Goal: Information Seeking & Learning: Learn about a topic

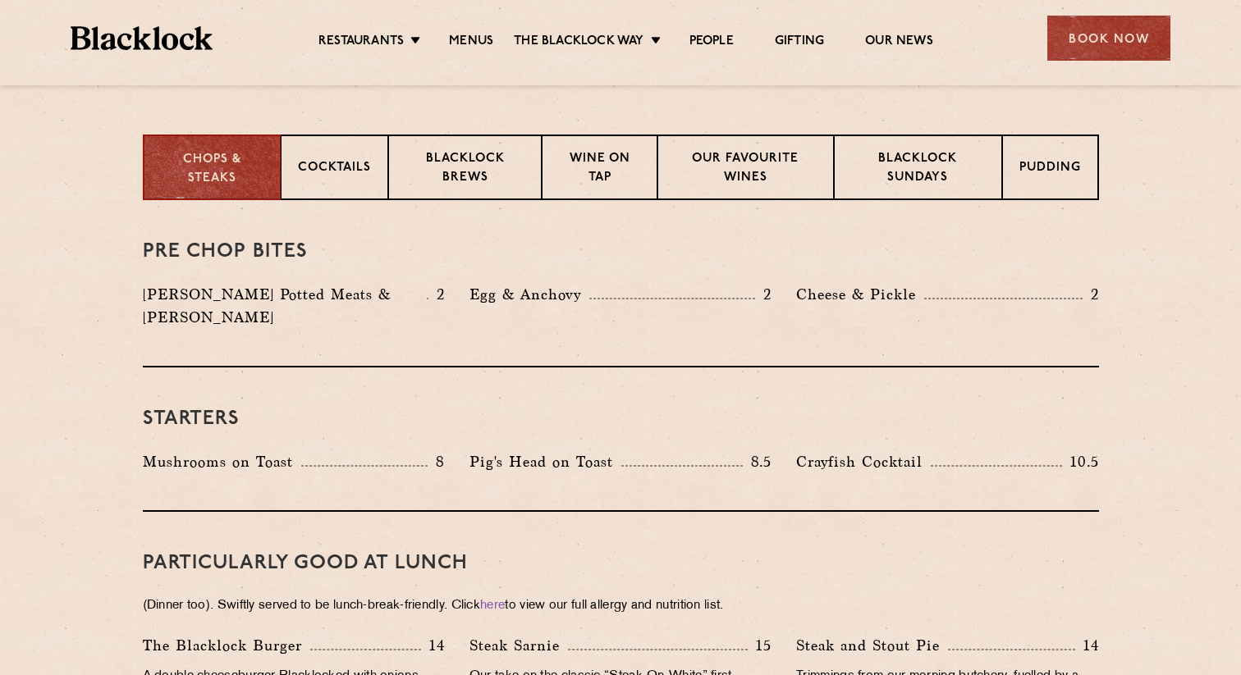
scroll to position [601, 0]
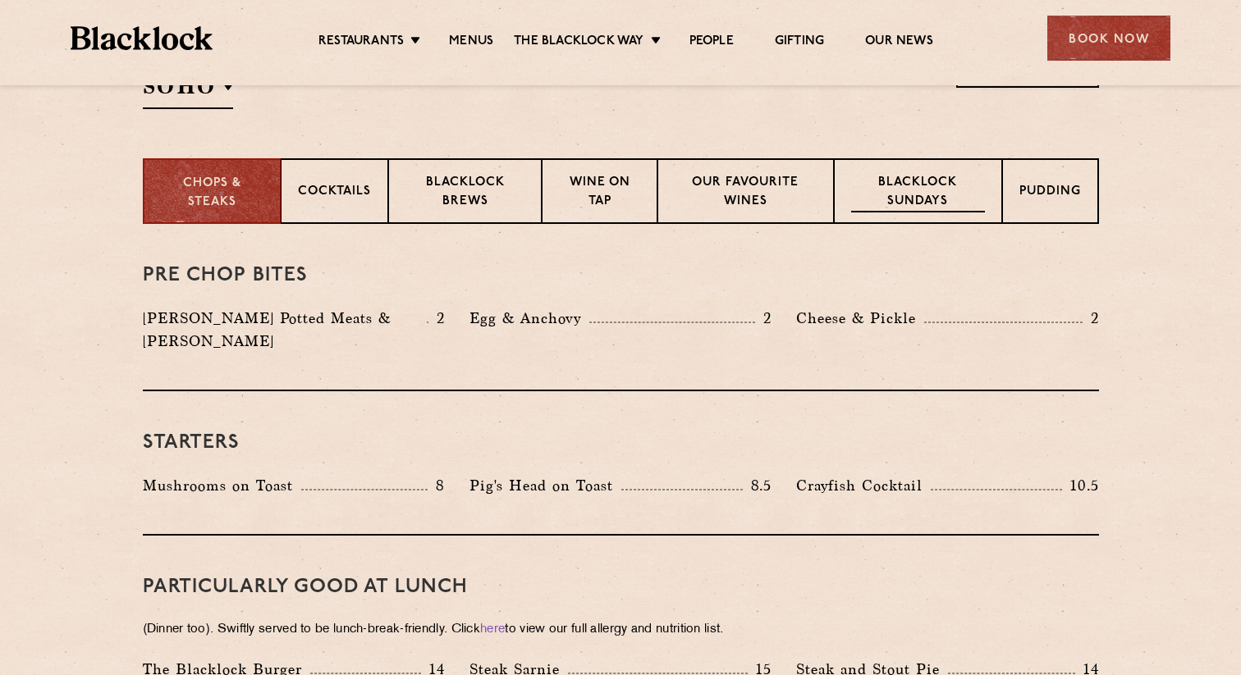
click at [913, 210] on p "Blacklock Sundays" at bounding box center [917, 193] width 133 height 39
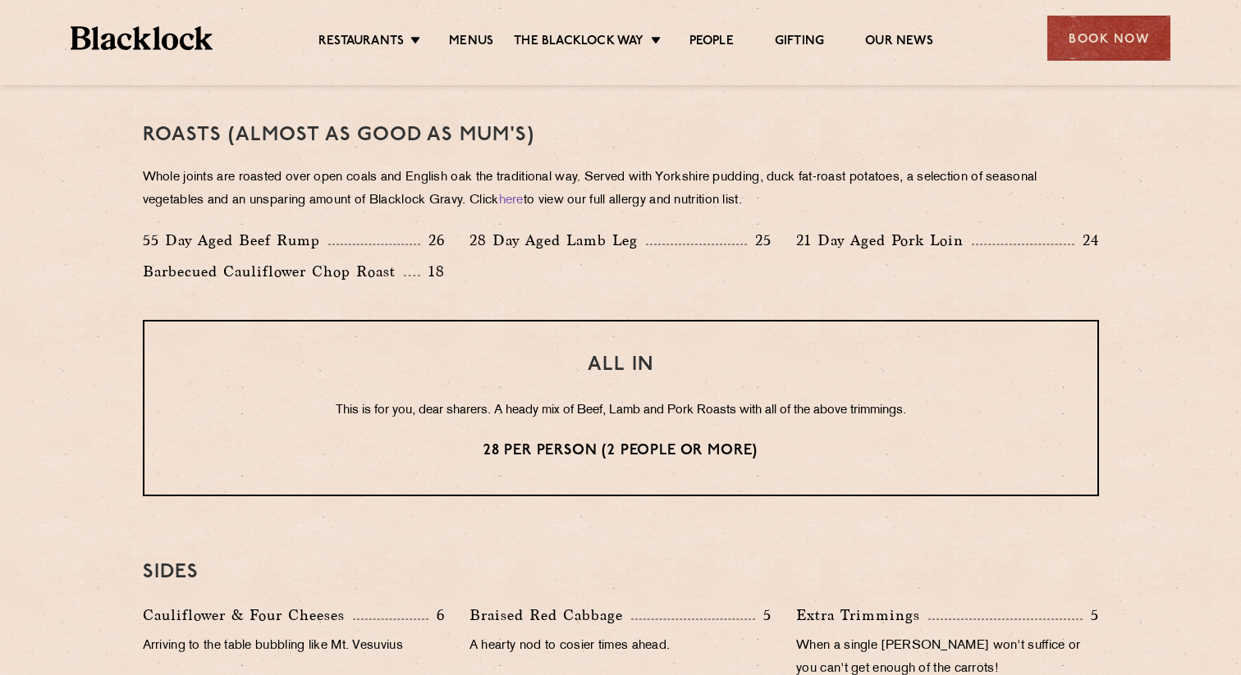
scroll to position [1193, 0]
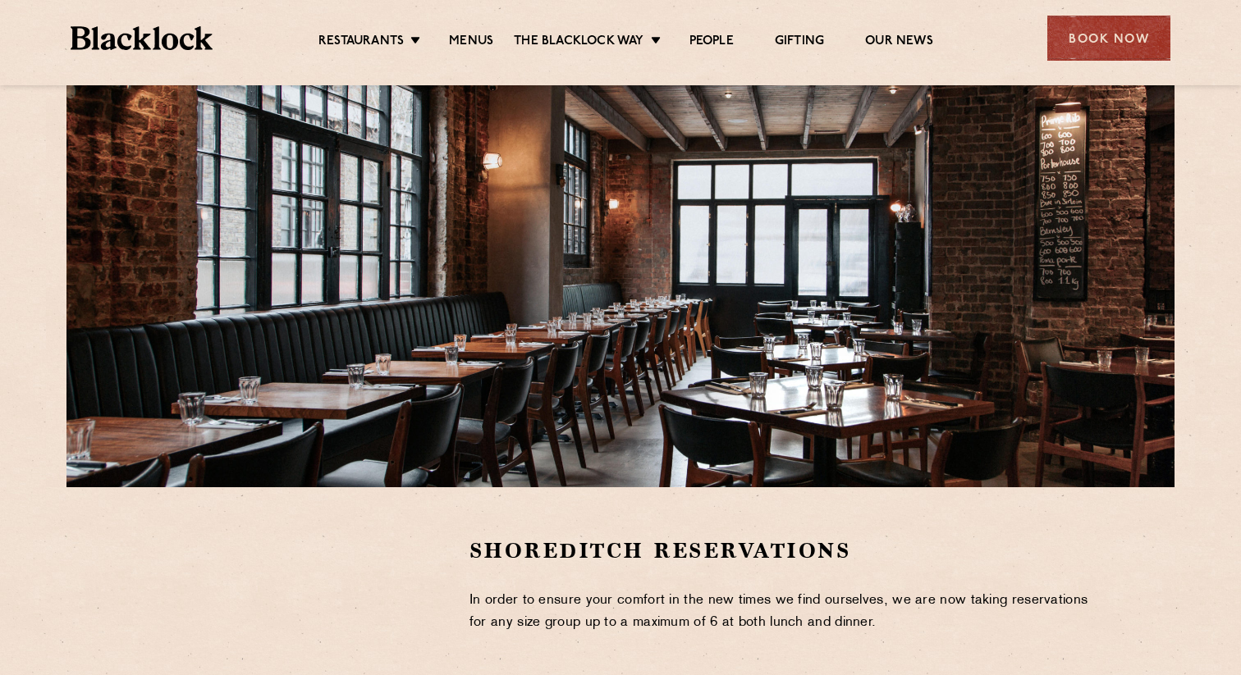
scroll to position [147, 0]
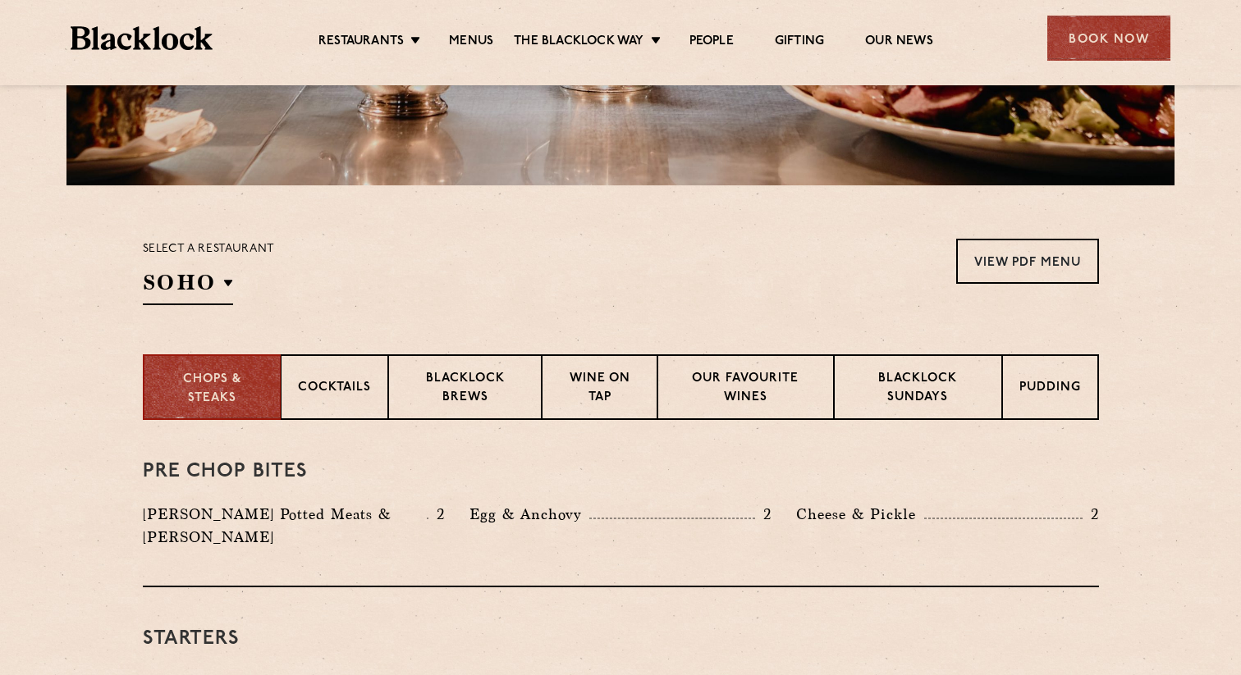
scroll to position [418, 0]
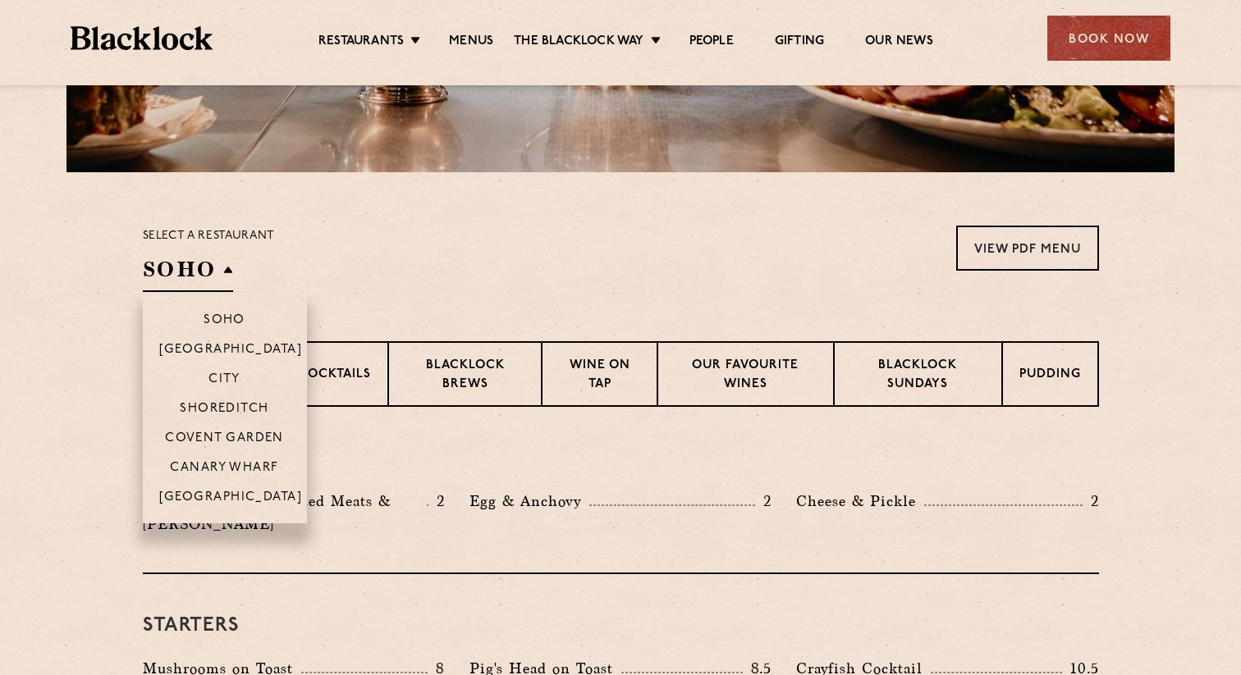
click at [203, 263] on h2 "SOHO" at bounding box center [188, 273] width 90 height 37
click at [246, 409] on p "Shoreditch" at bounding box center [224, 410] width 89 height 16
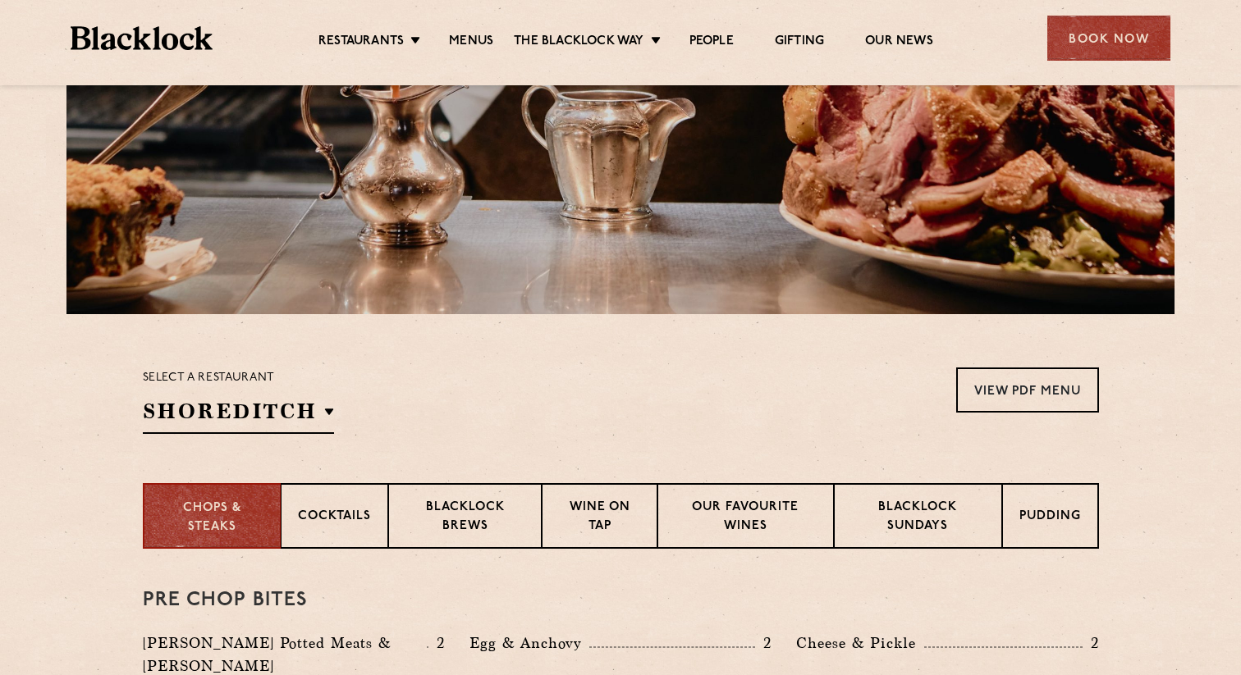
scroll to position [543, 0]
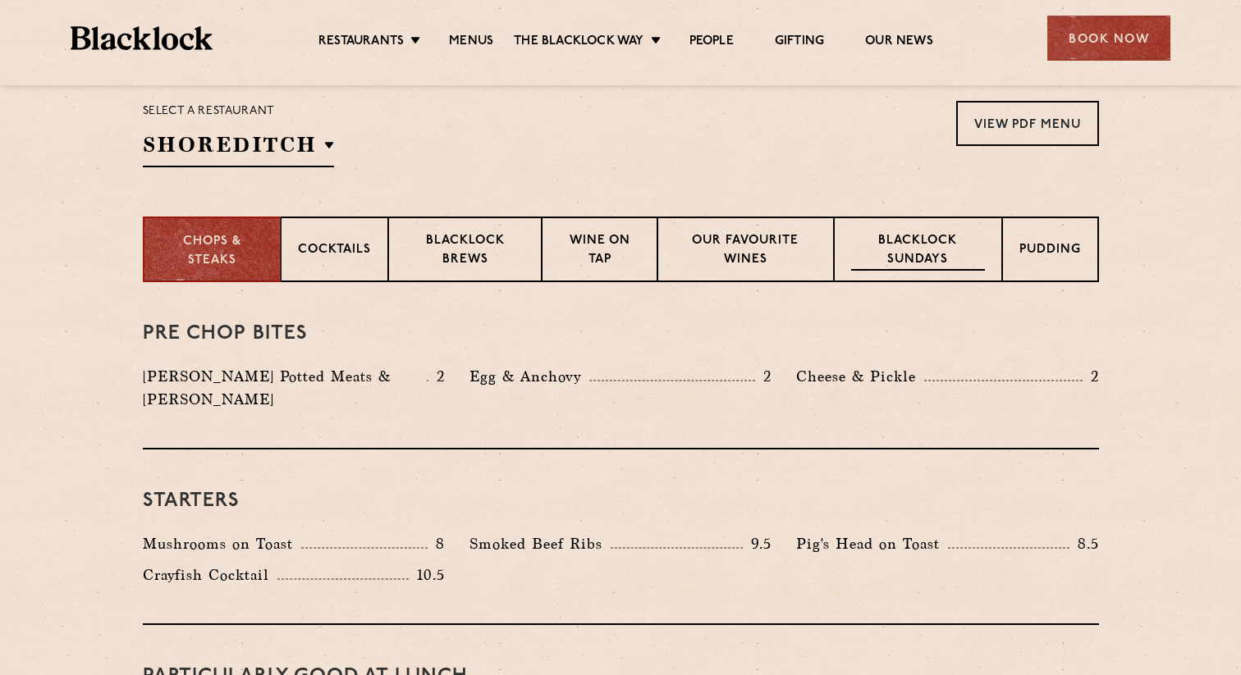
click at [882, 247] on p "Blacklock Sundays" at bounding box center [917, 251] width 133 height 39
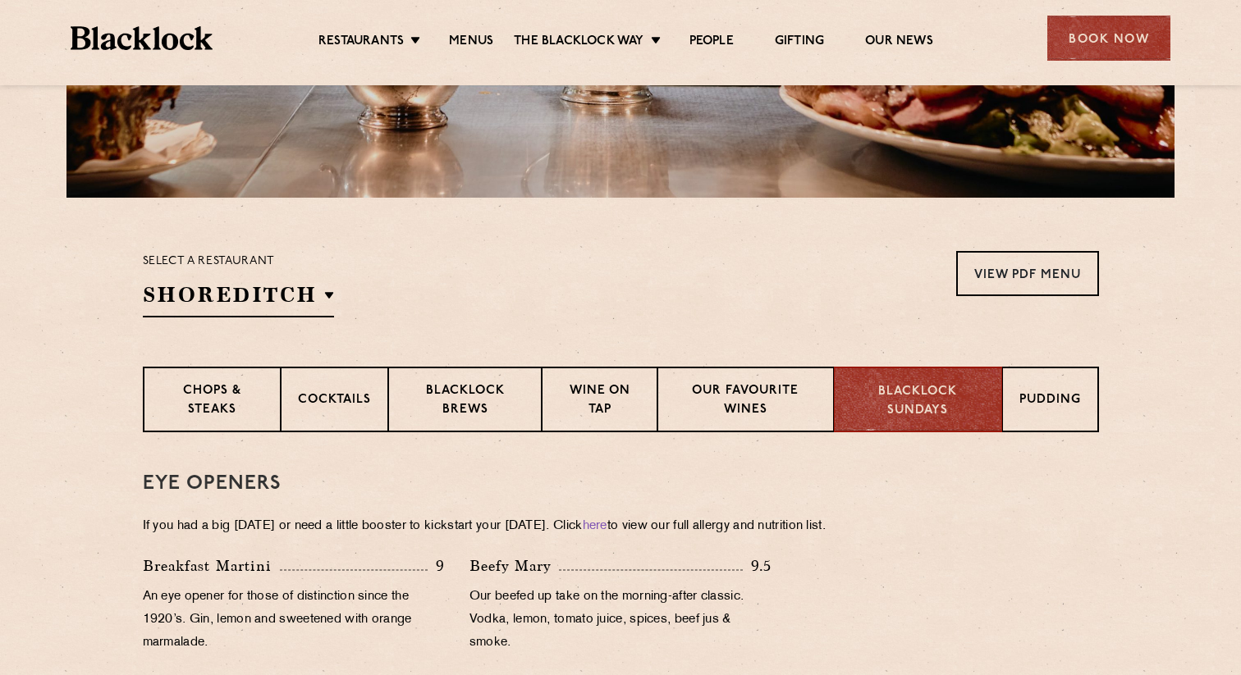
scroll to position [386, 0]
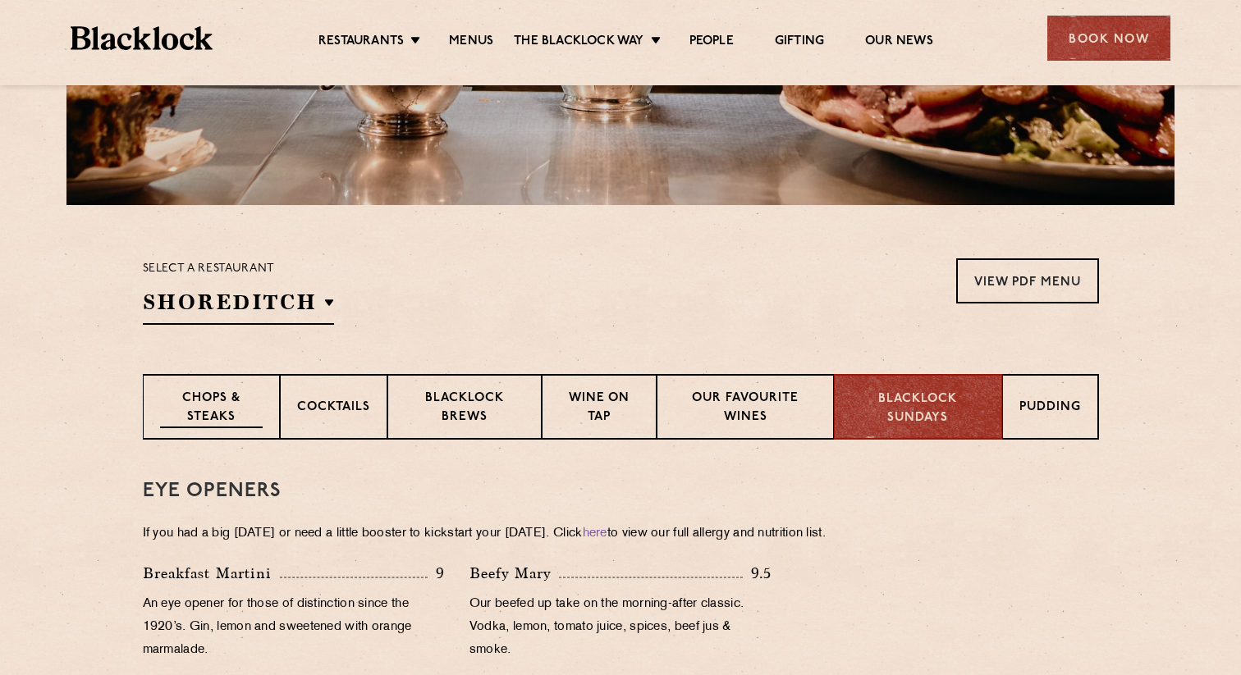
click at [209, 424] on p "Chops & Steaks" at bounding box center [211, 409] width 103 height 39
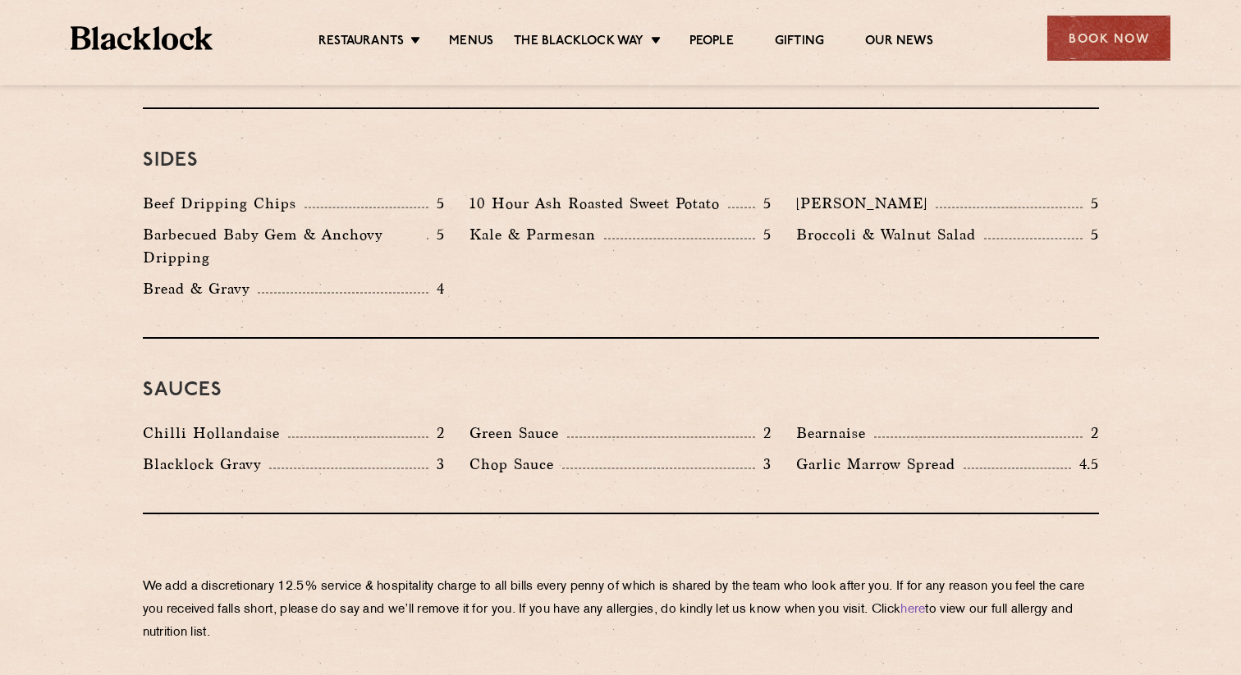
scroll to position [2531, 0]
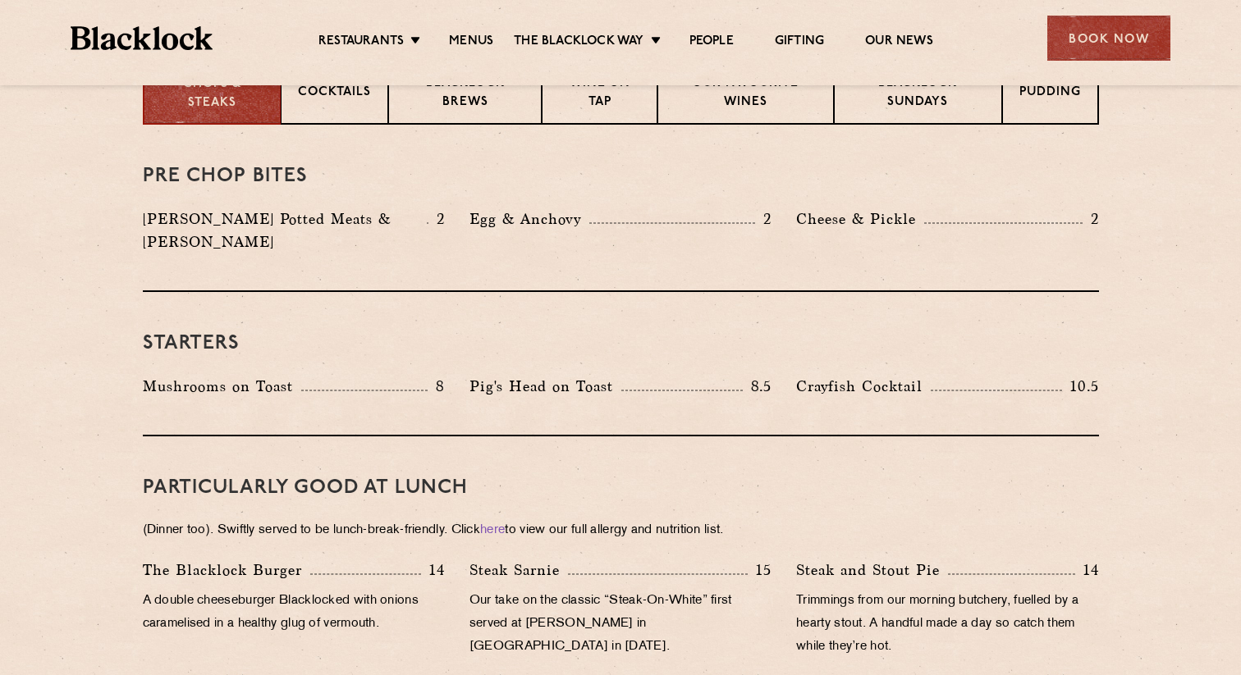
scroll to position [700, 0]
